Goal: Information Seeking & Learning: Learn about a topic

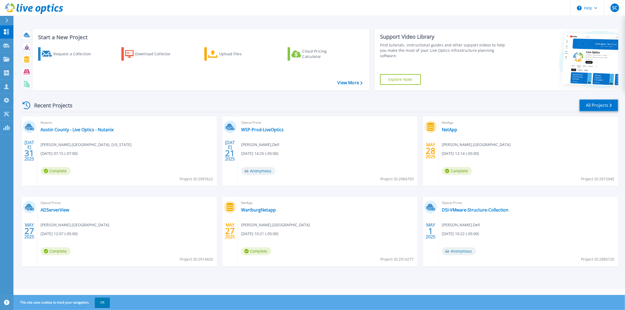
click at [598, 105] on link "All Projects" at bounding box center [598, 105] width 39 height 12
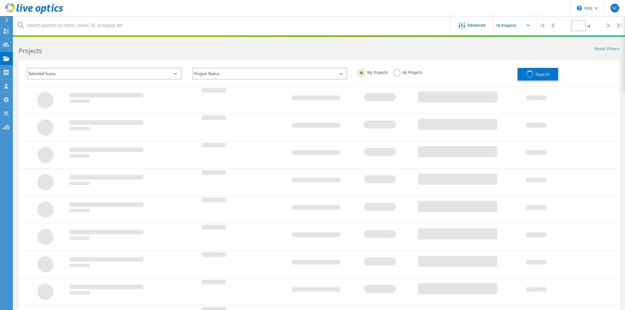
type input "1"
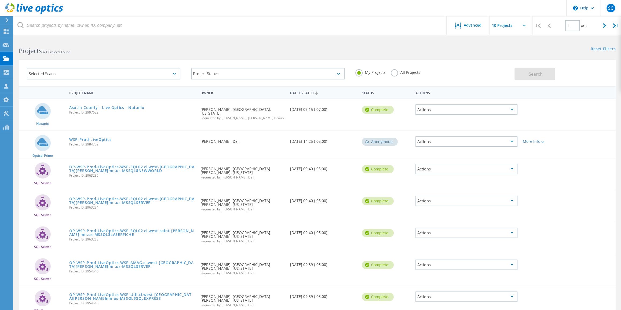
click at [394, 73] on label "All Projects" at bounding box center [405, 71] width 29 height 5
click at [0, 0] on input "All Projects" at bounding box center [0, 0] width 0 height 0
drag, startPoint x: 558, startPoint y: 74, endPoint x: 549, endPoint y: 74, distance: 8.9
click at [558, 74] on div "Search" at bounding box center [564, 71] width 99 height 17
click at [545, 74] on button "Search" at bounding box center [535, 74] width 41 height 12
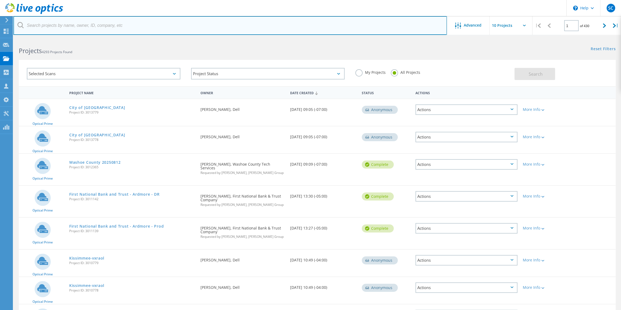
click at [80, 27] on input "text" at bounding box center [229, 25] width 433 height 19
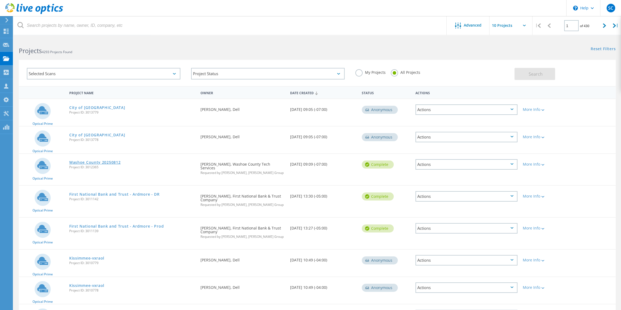
click at [115, 161] on link "Washoe County 20250812" at bounding box center [94, 163] width 51 height 4
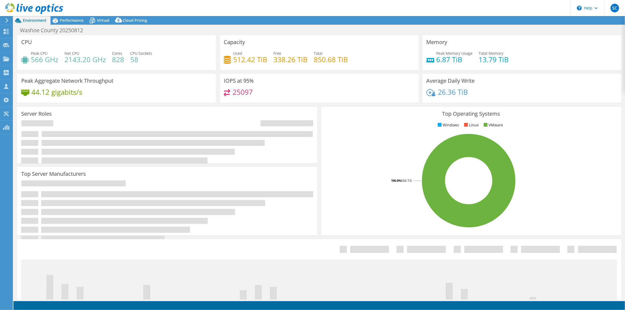
select select "USD"
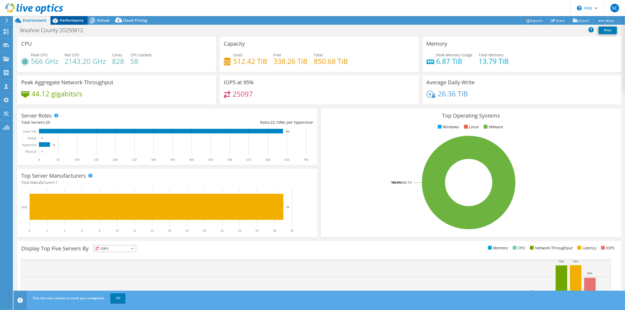
click at [79, 20] on span "Performance" at bounding box center [72, 20] width 24 height 5
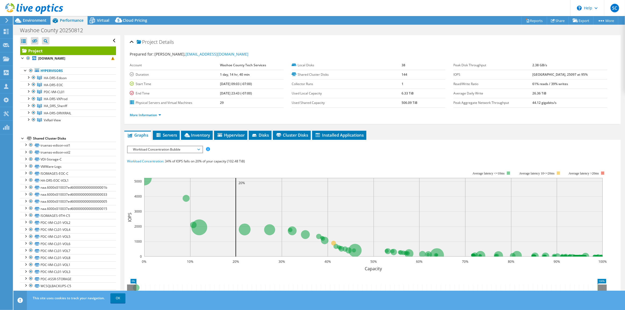
drag, startPoint x: 220, startPoint y: 83, endPoint x: 265, endPoint y: 95, distance: 46.4
click at [265, 95] on tbody "Account Washoe County Tech Services Duration 1 day, 14 hr, 40 min Start Time [D…" at bounding box center [207, 84] width 154 height 47
click at [256, 102] on td "29" at bounding box center [252, 102] width 64 height 9
drag, startPoint x: 219, startPoint y: 83, endPoint x: 261, endPoint y: 97, distance: 43.9
click at [261, 97] on tbody "Account Washoe County Tech Services Duration 1 day, 14 hr, 40 min Start Time [D…" at bounding box center [207, 84] width 154 height 47
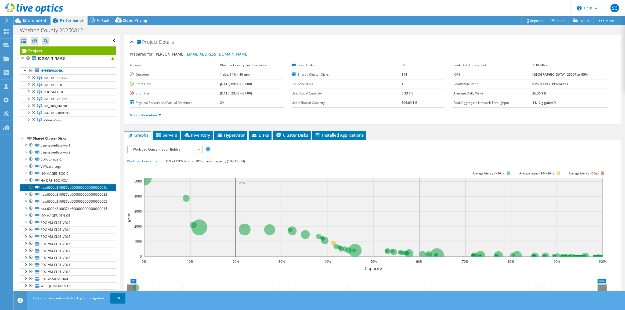
click at [61, 185] on link "naa.6000d310037ed600000000000000001b" at bounding box center [68, 187] width 96 height 7
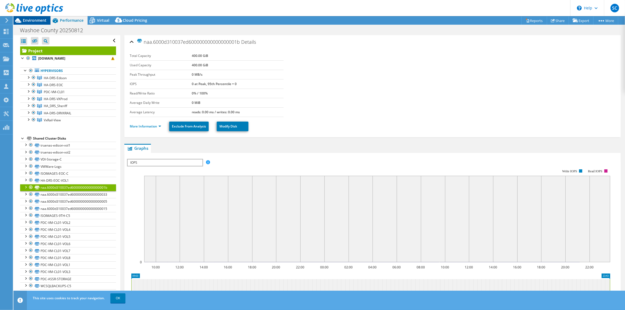
click at [42, 23] on div "Environment" at bounding box center [31, 20] width 37 height 9
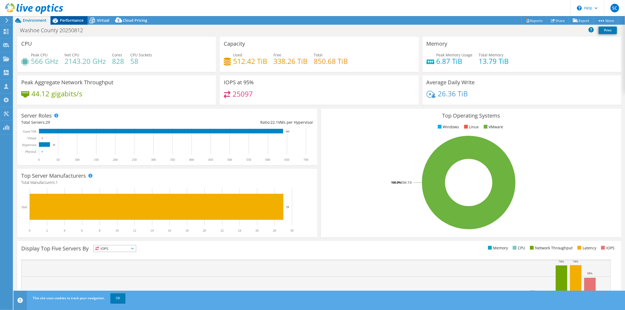
click at [61, 21] on span "Performance" at bounding box center [72, 20] width 24 height 5
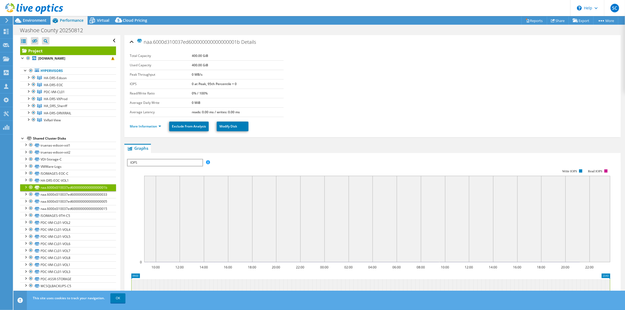
click at [41, 50] on link "Project" at bounding box center [68, 50] width 96 height 9
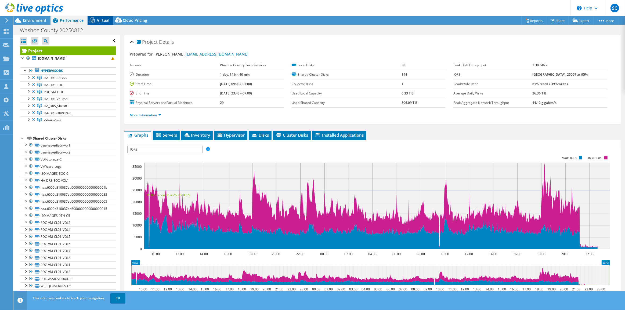
click at [105, 23] on div "Virtual" at bounding box center [101, 20] width 26 height 9
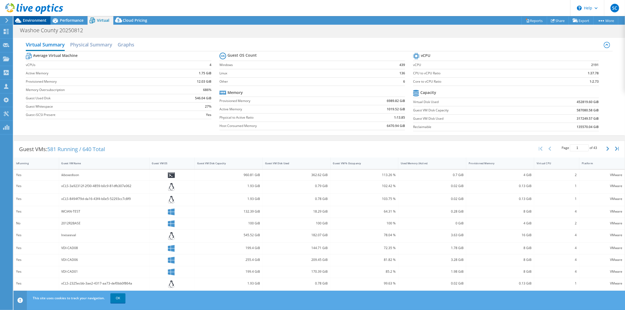
click at [34, 21] on span "Environment" at bounding box center [35, 20] width 24 height 5
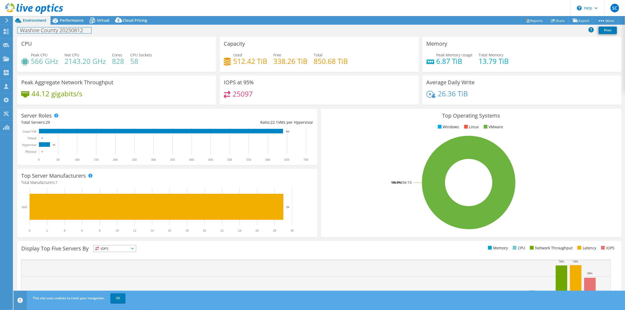
click at [72, 25] on div "Washoe County 20250812 Print" at bounding box center [318, 30] width 611 height 10
click at [72, 21] on span "Performance" at bounding box center [72, 20] width 24 height 5
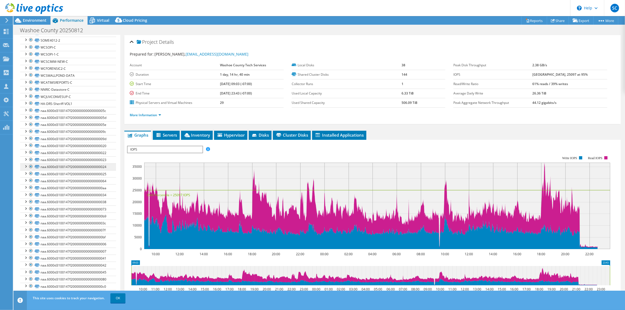
scroll to position [866, 0]
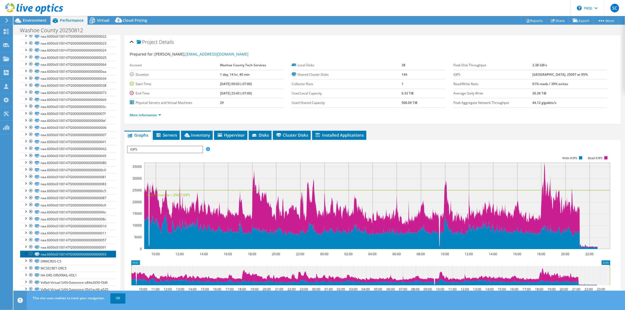
click at [61, 251] on link "naa.6000d3100147f2000000000000000093" at bounding box center [68, 254] width 96 height 7
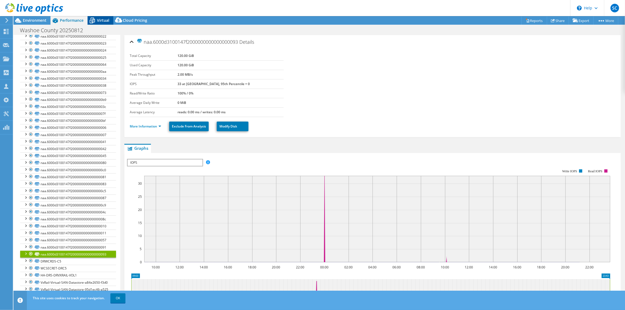
click at [100, 21] on span "Virtual" at bounding box center [103, 20] width 12 height 5
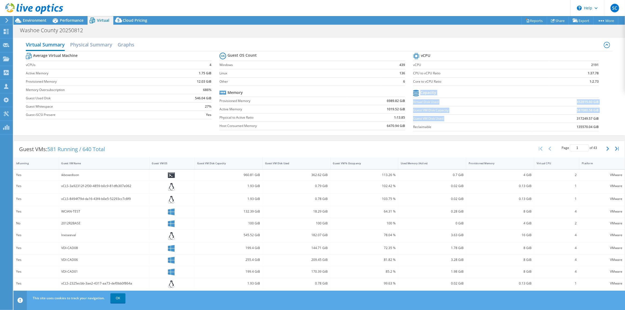
drag, startPoint x: 572, startPoint y: 118, endPoint x: 597, endPoint y: 118, distance: 25.0
click at [597, 118] on section "vCPU vCPU 2191 CPU to vCPU Ratio 1:37.78 Core to vCPU Ratio 1:2.73 Capacity Vir…" at bounding box center [510, 93] width 194 height 82
drag, startPoint x: 574, startPoint y: 118, endPoint x: 589, endPoint y: 118, distance: 15.3
click at [589, 118] on b "317249.57 GiB" at bounding box center [588, 118] width 22 height 5
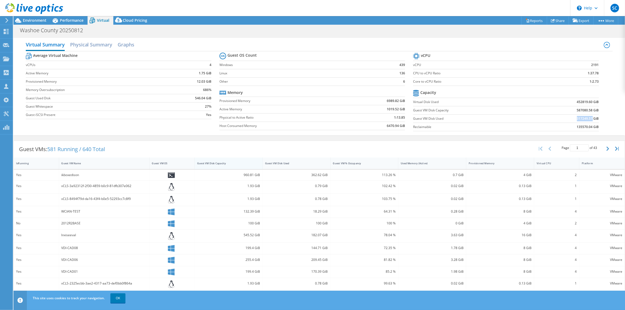
click at [221, 163] on div "Guest VM Disk Capacity" at bounding box center [225, 163] width 56 height 3
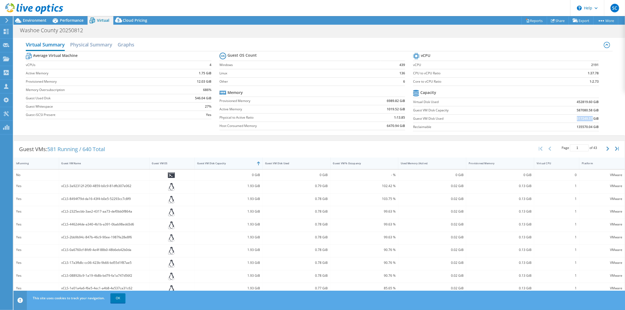
click at [221, 163] on div "Guest VM Disk Capacity" at bounding box center [225, 163] width 56 height 3
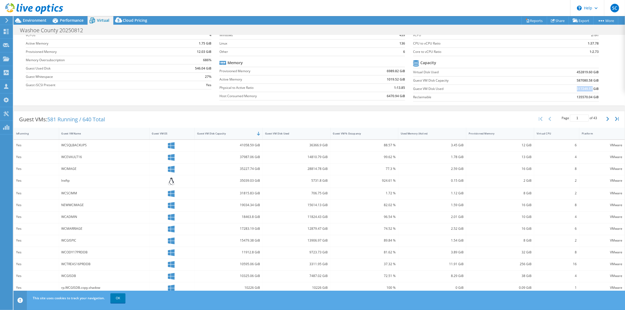
scroll to position [49, 0]
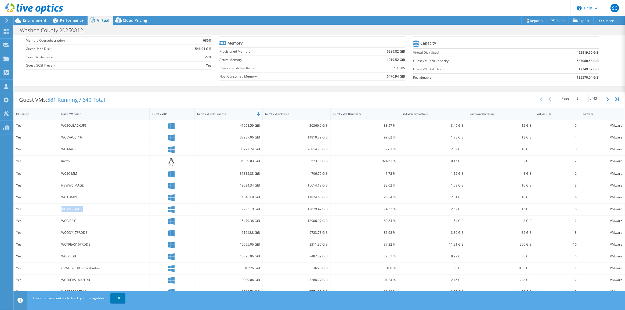
drag, startPoint x: 62, startPoint y: 209, endPoint x: 85, endPoint y: 209, distance: 22.8
click at [85, 209] on div "WCMARRIAGE" at bounding box center [103, 209] width 85 height 6
click at [36, 19] on span "Environment" at bounding box center [35, 20] width 24 height 5
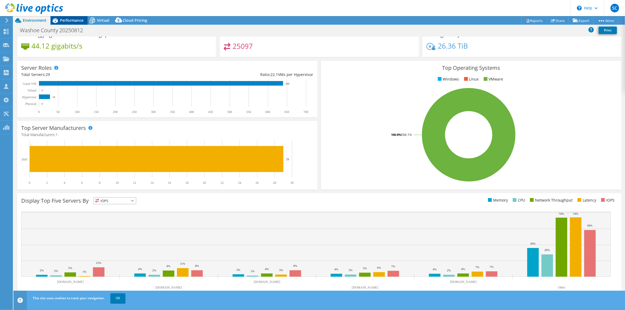
click at [76, 21] on span "Performance" at bounding box center [72, 20] width 24 height 5
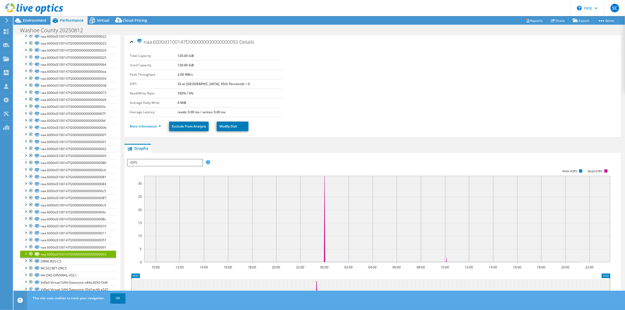
scroll to position [0, 0]
click at [79, 159] on link "naa.6000d3100147f2000000000000000080" at bounding box center [68, 162] width 96 height 7
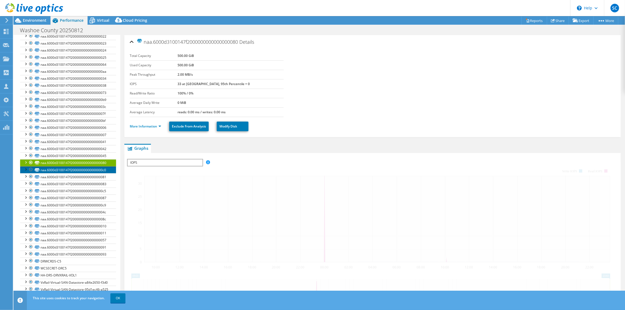
click at [75, 166] on link "naa.6000d3100147f20000000000000000c0" at bounding box center [68, 169] width 96 height 7
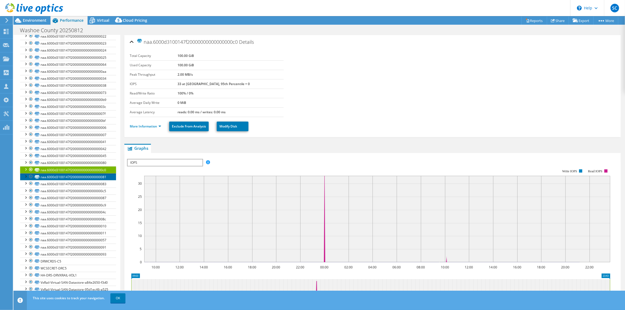
click at [77, 173] on link "naa.6000d3100147f2000000000000000081" at bounding box center [68, 176] width 96 height 7
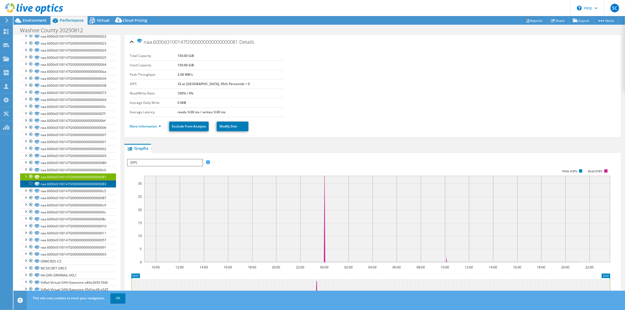
click at [76, 180] on link "naa.6000d3100147f2000000000000000083" at bounding box center [68, 183] width 96 height 7
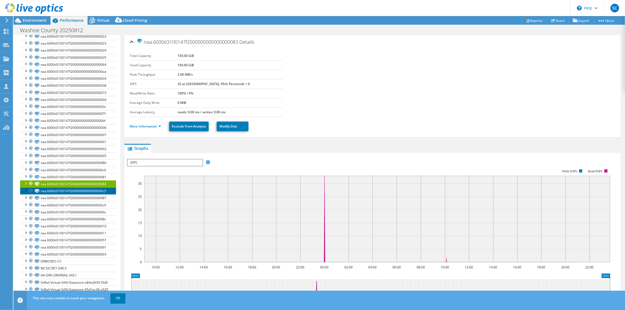
click at [76, 188] on link "naa.6000d3100147f20000000000000000c5" at bounding box center [68, 191] width 96 height 7
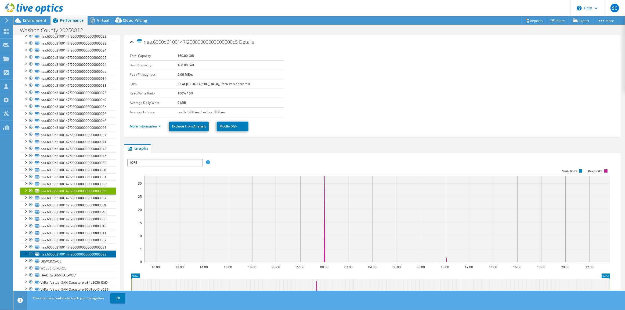
click at [76, 251] on link "naa.6000d3100147f2000000000000000093" at bounding box center [68, 254] width 96 height 7
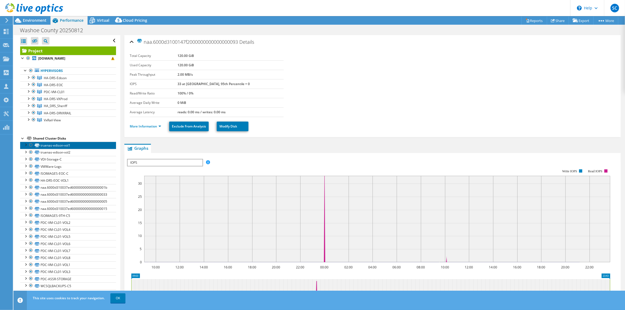
click at [67, 144] on link "truenas-edison-vol1" at bounding box center [68, 145] width 96 height 7
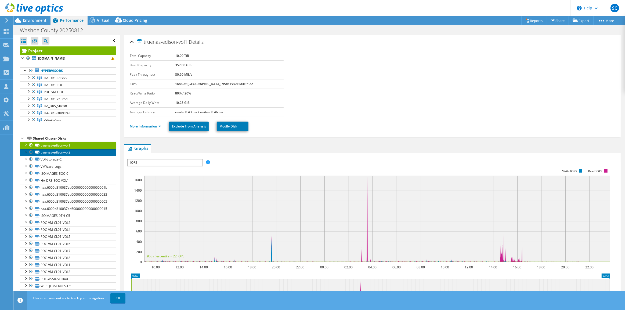
click at [66, 151] on link "truenas-edison-vol2" at bounding box center [68, 152] width 96 height 7
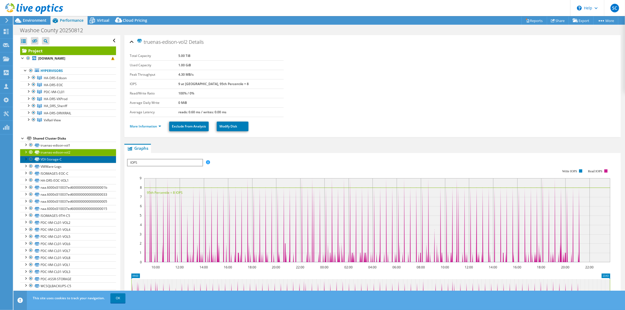
click at [68, 161] on link "VDI-Storage-C" at bounding box center [68, 159] width 96 height 7
